Goal: Information Seeking & Learning: Learn about a topic

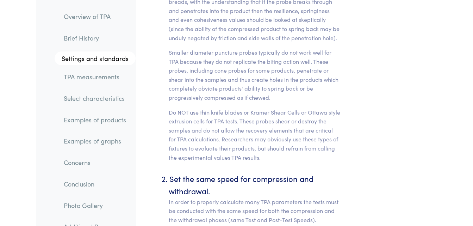
scroll to position [3454, 0]
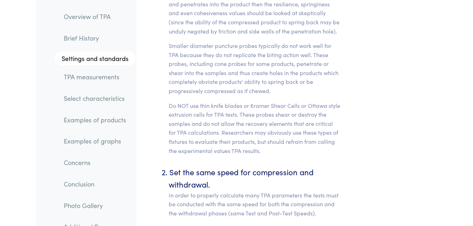
click at [95, 80] on link "TPA measurements" at bounding box center [97, 77] width 78 height 16
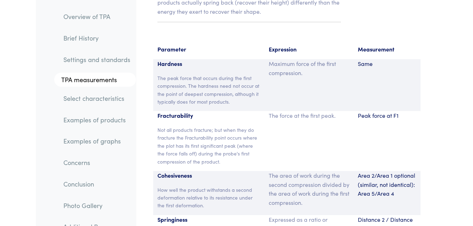
scroll to position [5263, 0]
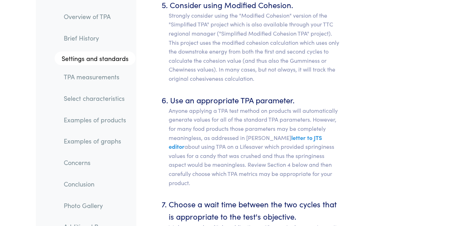
click at [97, 13] on link "Overview of TPA" at bounding box center [97, 16] width 78 height 16
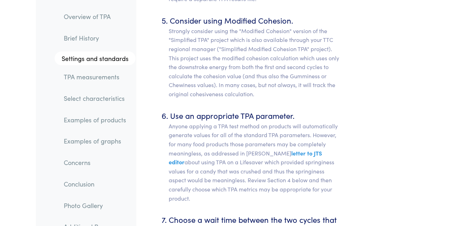
scroll to position [3995, 0]
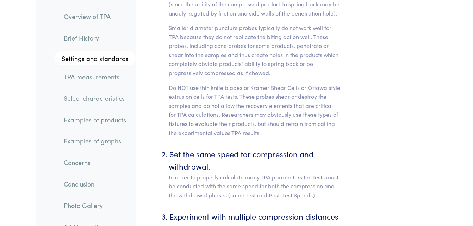
scroll to position [3454, 0]
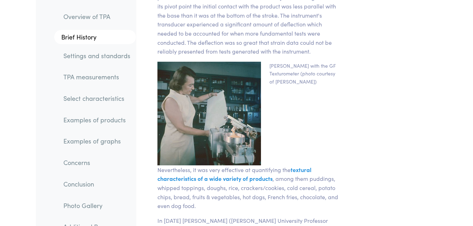
scroll to position [1339, 0]
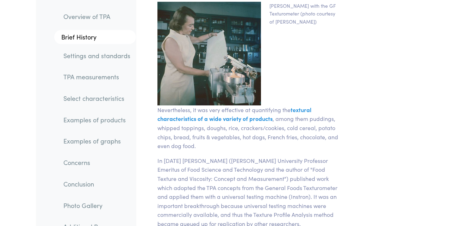
click at [90, 101] on link "Select characteristics" at bounding box center [97, 98] width 78 height 16
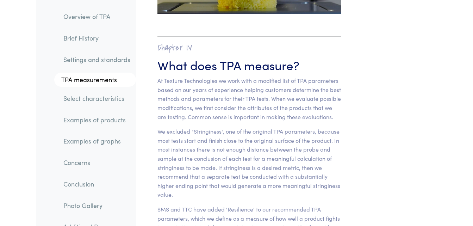
scroll to position [6099, 0]
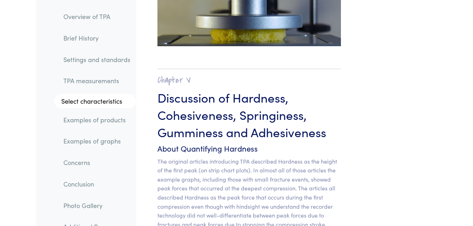
click at [83, 160] on link "Concerns" at bounding box center [97, 162] width 78 height 16
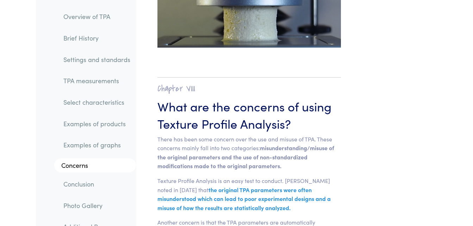
click at [84, 180] on link "Conclusion" at bounding box center [97, 184] width 78 height 16
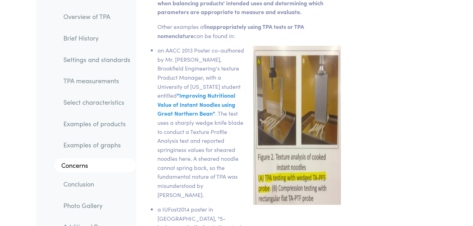
scroll to position [11496, 0]
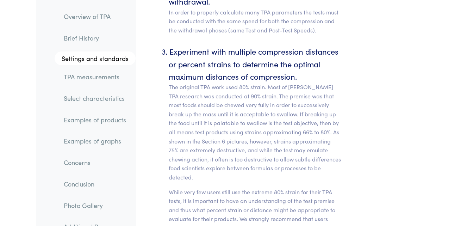
click at [77, 35] on link "Brief History" at bounding box center [97, 38] width 78 height 16
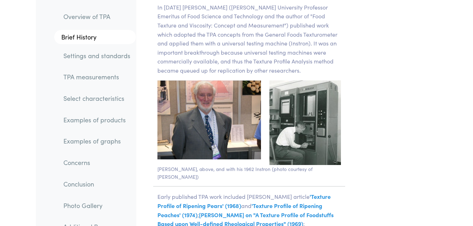
scroll to position [1480, 0]
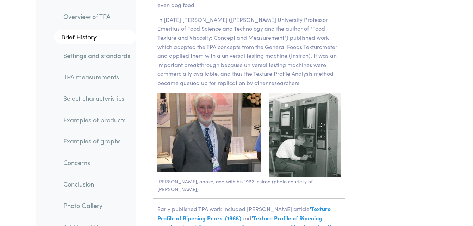
click at [109, 98] on link "Select characteristics" at bounding box center [97, 98] width 78 height 16
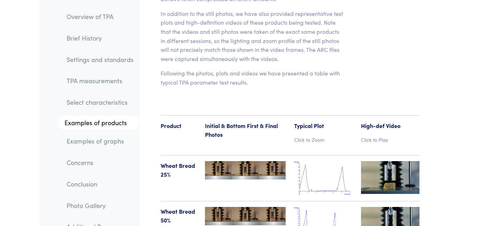
scroll to position [8108, 0]
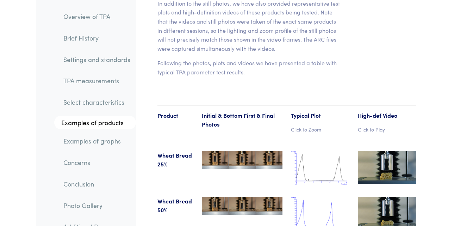
click at [307, 151] on img at bounding box center [320, 168] width 59 height 34
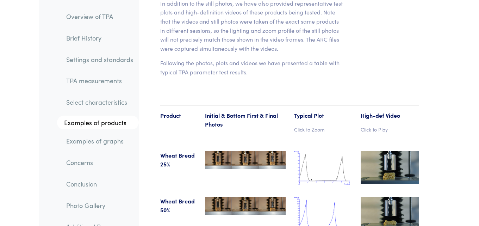
click at [307, 102] on body "Instruments Texture Analyzers Measure any physical product characteristic. TA.X…" at bounding box center [239, 139] width 479 height 16494
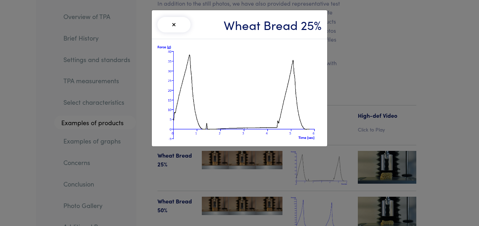
drag, startPoint x: 255, startPoint y: 184, endPoint x: 261, endPoint y: 180, distance: 7.1
click at [257, 183] on div "× Wheat Bread 25%" at bounding box center [239, 113] width 479 height 226
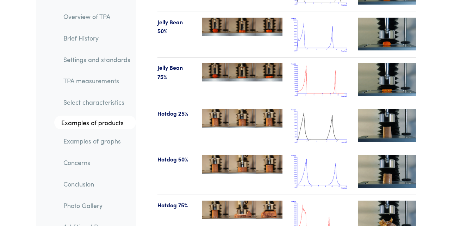
scroll to position [8707, 0]
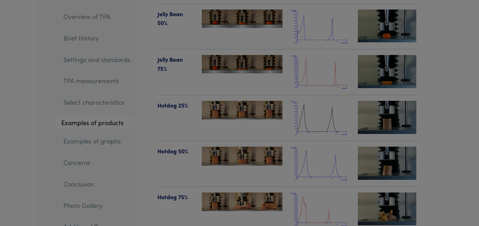
click at [0, 0] on div "× Jello 25%" at bounding box center [0, 0] width 0 height 0
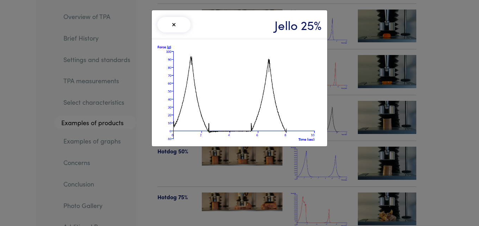
click at [154, 160] on div "× Jello 25%" at bounding box center [239, 113] width 479 height 226
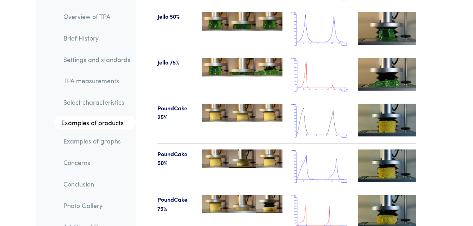
scroll to position [8989, 0]
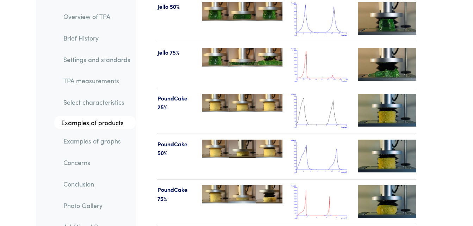
click at [312, 94] on img at bounding box center [320, 111] width 59 height 34
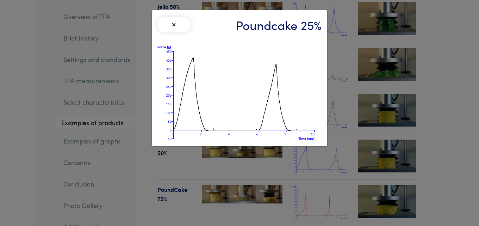
click at [423, 74] on div "× Poundcake 25%" at bounding box center [239, 113] width 479 height 226
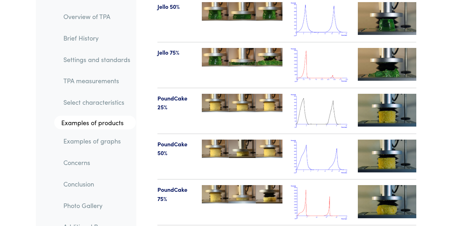
click at [310, 140] on img at bounding box center [320, 157] width 59 height 34
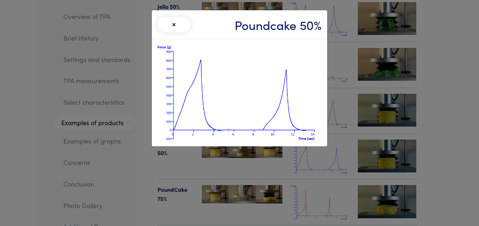
click at [339, 60] on div "× Poundcake 50%" at bounding box center [239, 113] width 479 height 226
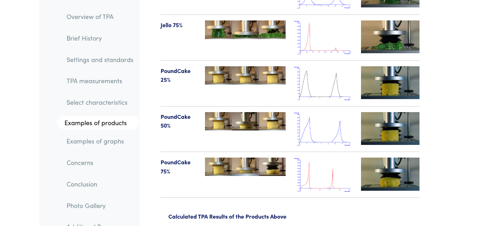
scroll to position [9060, 0]
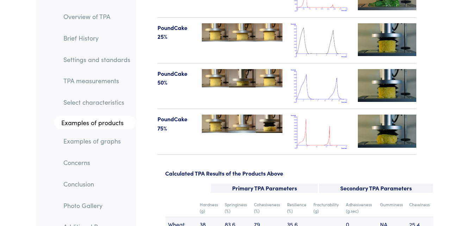
click at [321, 115] on img at bounding box center [320, 132] width 59 height 34
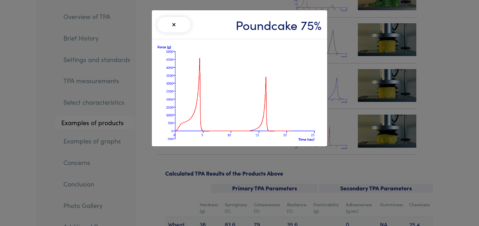
click at [343, 62] on div "× Poundcake 75%" at bounding box center [239, 113] width 479 height 226
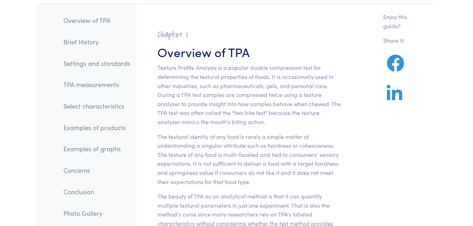
scroll to position [106, 0]
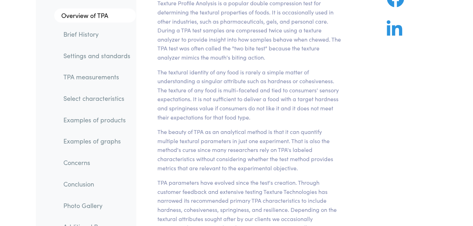
click at [92, 97] on link "Select characteristics" at bounding box center [97, 98] width 78 height 16
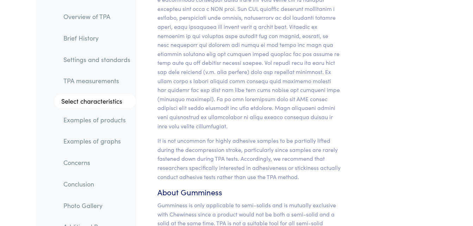
click at [99, 85] on link "TPA measurements" at bounding box center [97, 81] width 78 height 16
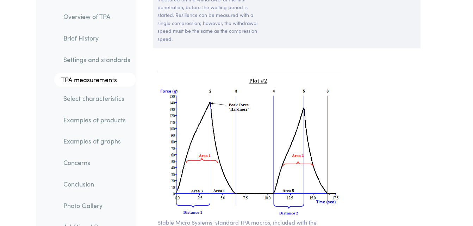
scroll to position [5713, 0]
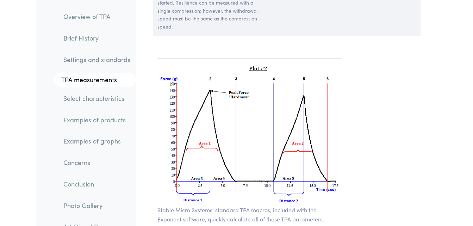
click at [104, 103] on link "Select characteristics" at bounding box center [97, 98] width 78 height 16
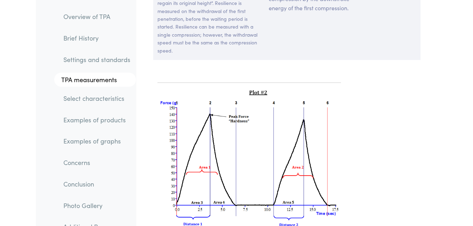
scroll to position [5676, 0]
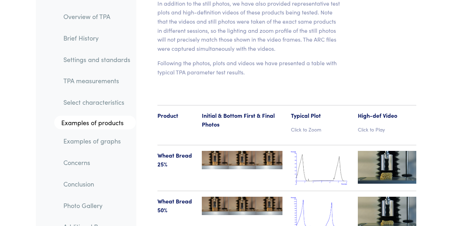
click at [99, 81] on link "TPA measurements" at bounding box center [97, 81] width 78 height 16
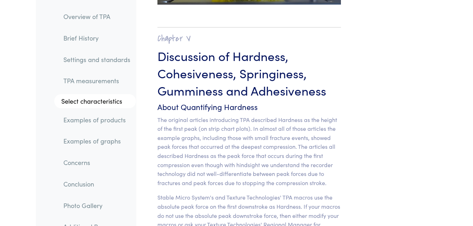
scroll to position [6144, 0]
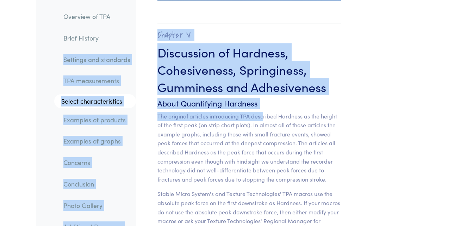
drag, startPoint x: 262, startPoint y: 56, endPoint x: 129, endPoint y: 36, distance: 134.6
click at [167, 98] on h6 "About Quantifying Hardness" at bounding box center [250, 103] width 184 height 11
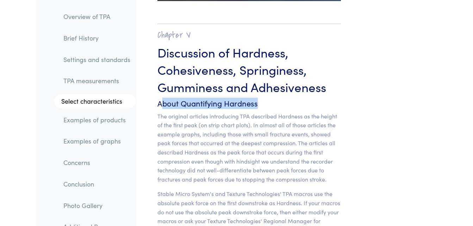
drag, startPoint x: 161, startPoint y: 49, endPoint x: 262, endPoint y: 51, distance: 100.8
click at [262, 98] on h6 "About Quantifying Hardness" at bounding box center [250, 103] width 184 height 11
click at [258, 98] on h6 "About Quantifying Hardness" at bounding box center [250, 103] width 184 height 11
drag, startPoint x: 258, startPoint y: 51, endPoint x: 162, endPoint y: 47, distance: 96.6
click at [162, 98] on h6 "About Quantifying Hardness" at bounding box center [250, 103] width 184 height 11
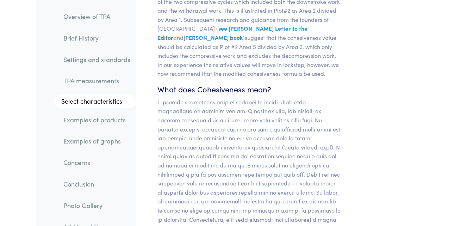
scroll to position [6779, 0]
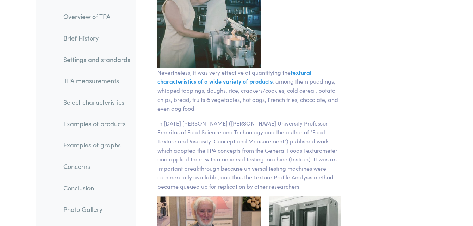
scroll to position [1551, 0]
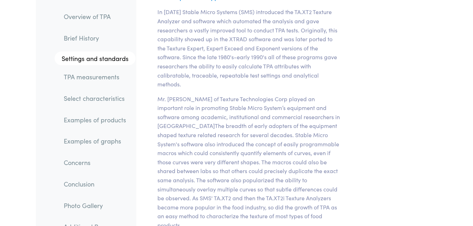
click at [87, 74] on link "TPA measurements" at bounding box center [97, 77] width 78 height 16
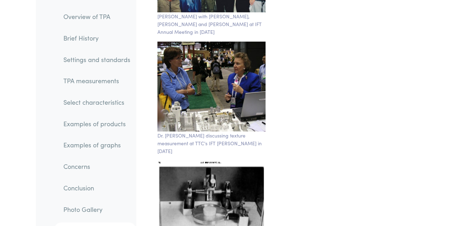
scroll to position [12664, 0]
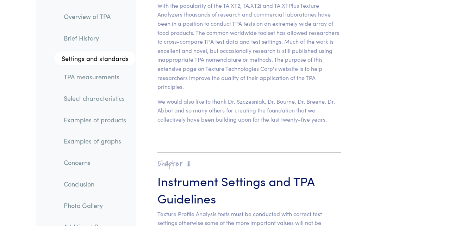
scroll to position [2326, 0]
